Goal: Information Seeking & Learning: Learn about a topic

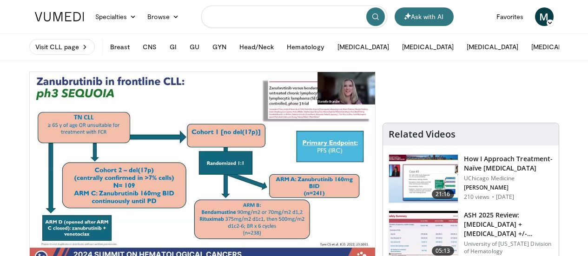
click at [276, 20] on input "Search topics, interventions" at bounding box center [294, 17] width 186 height 22
type input "**********"
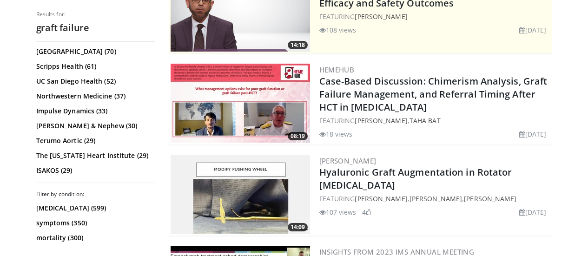
scroll to position [217, 0]
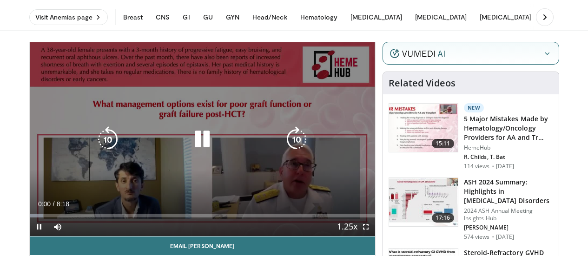
scroll to position [31, 0]
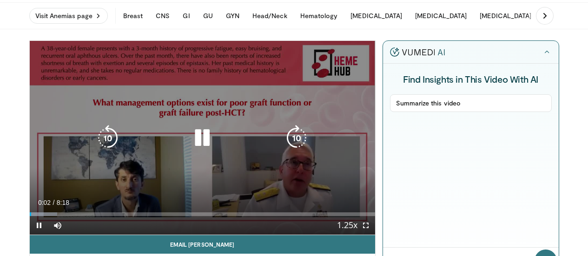
click at [195, 149] on icon "Video Player" at bounding box center [202, 138] width 26 height 26
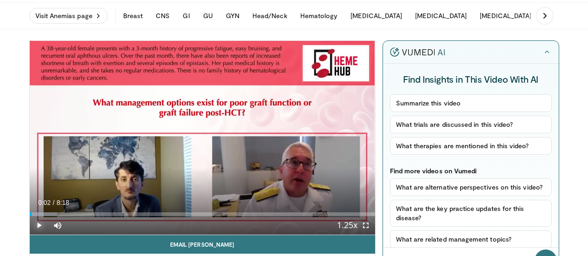
drag, startPoint x: 20, startPoint y: 243, endPoint x: 15, endPoint y: 244, distance: 4.7
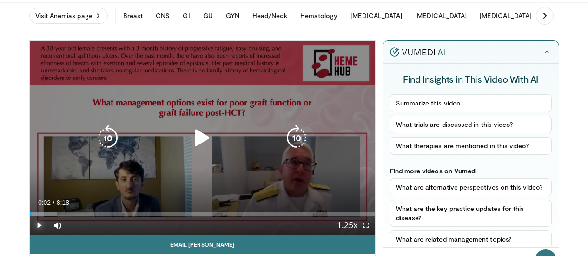
click at [30, 235] on span "Video Player" at bounding box center [39, 225] width 19 height 19
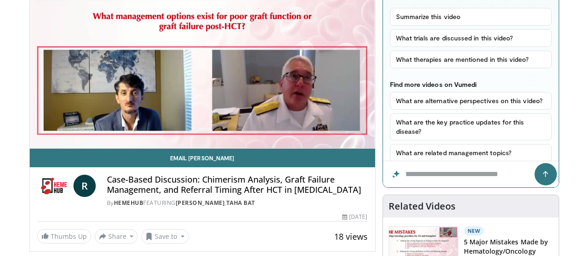
scroll to position [124, 0]
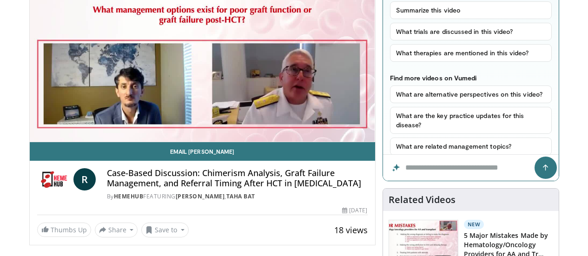
drag, startPoint x: 177, startPoint y: 190, endPoint x: 321, endPoint y: 201, distance: 143.9
click at [321, 188] on h4 "Case-Based Discussion: Chimerism Analysis, Graft Failure Management, and Referr…" at bounding box center [237, 178] width 261 height 20
copy h4 "Chimerism Analysis, Graft Failure Management, and Referral Timing After HCT in …"
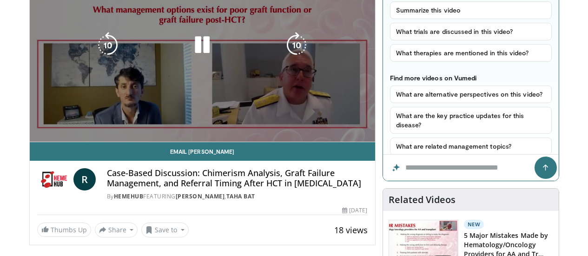
click at [256, 142] on div "10 seconds Tap to unmute" at bounding box center [202, 45] width 345 height 194
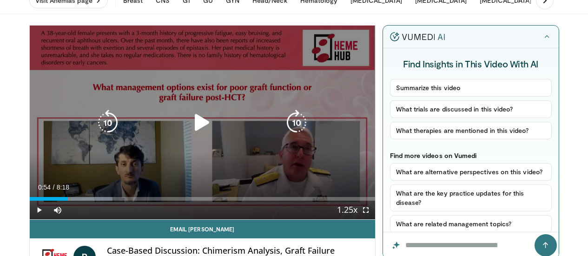
scroll to position [0, 0]
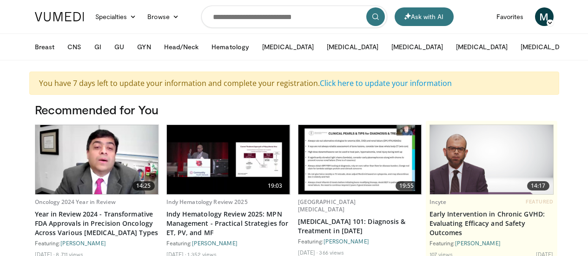
scroll to position [78, 0]
